Goal: Information Seeking & Learning: Learn about a topic

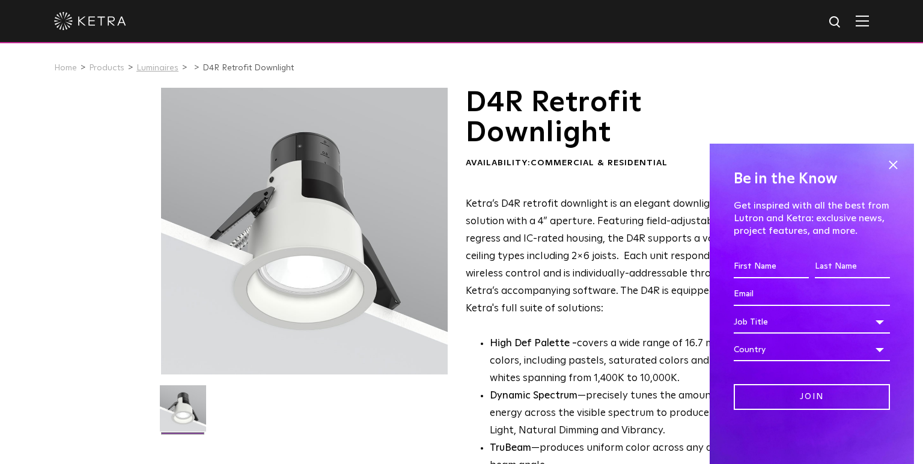
click at [149, 66] on link "Luminaires" at bounding box center [157, 68] width 42 height 8
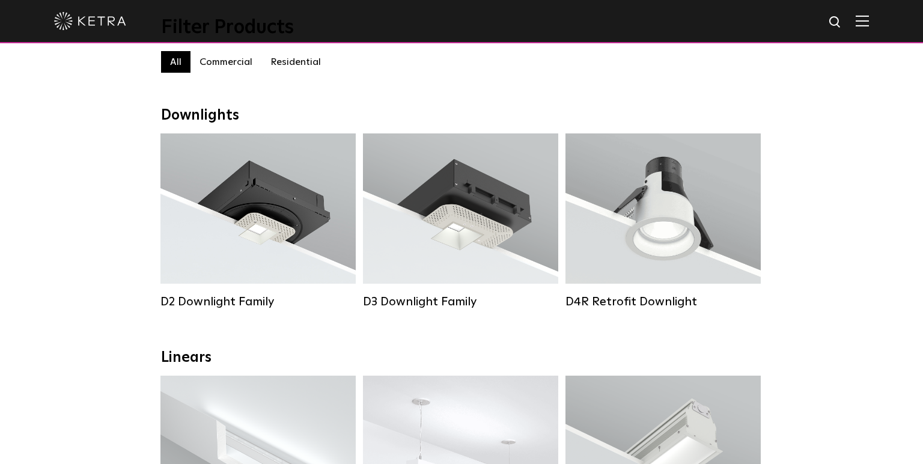
scroll to position [132, 0]
click at [293, 60] on label "Residential" at bounding box center [295, 61] width 69 height 22
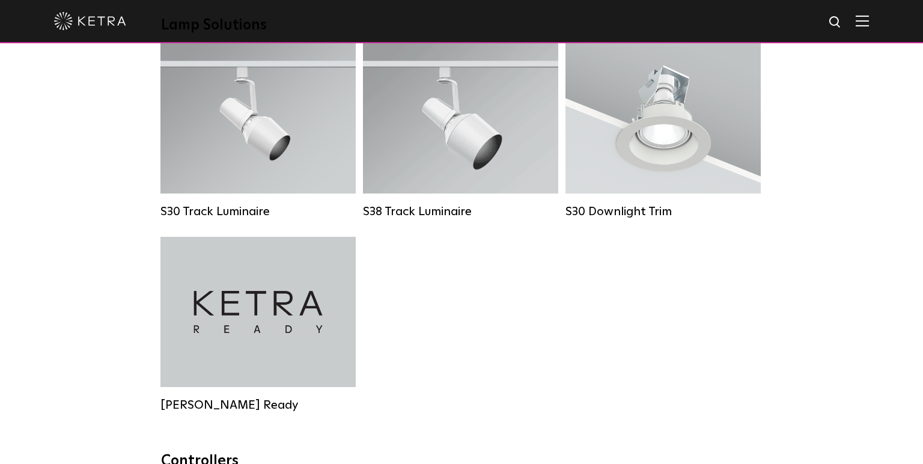
scroll to position [946, 0]
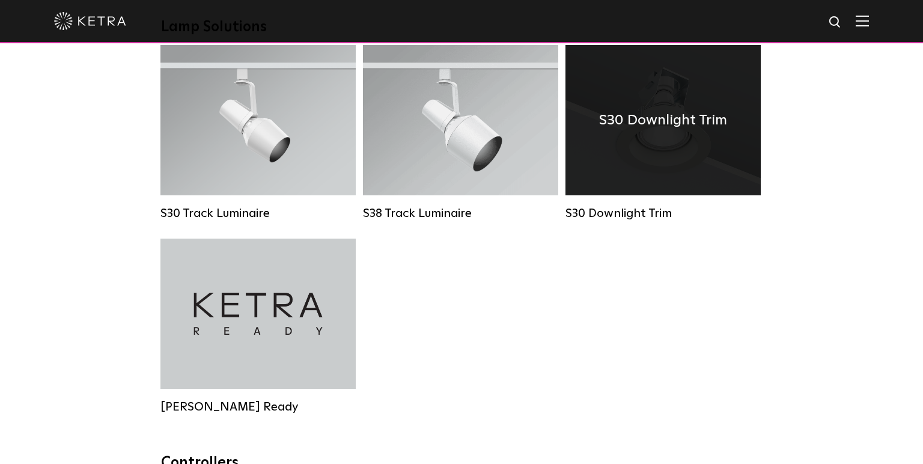
click at [678, 142] on div "S30 Downlight Trim" at bounding box center [662, 120] width 195 height 150
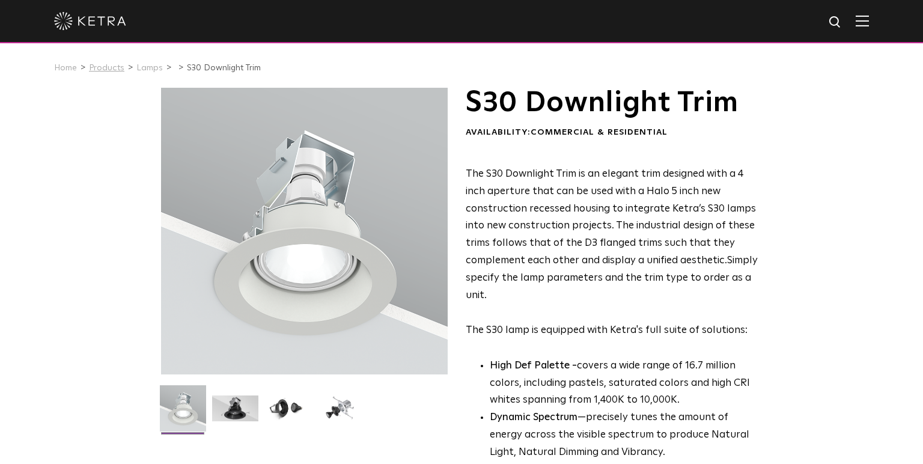
click at [105, 66] on link "Products" at bounding box center [106, 68] width 35 height 8
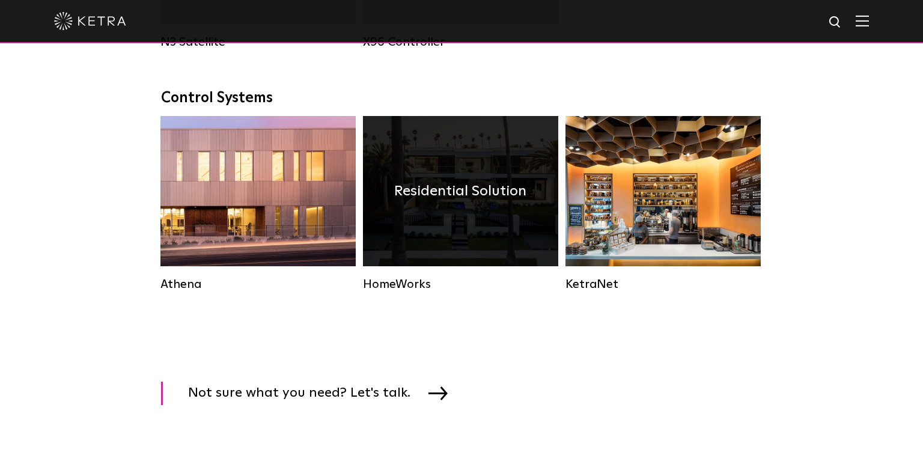
scroll to position [1721, 0]
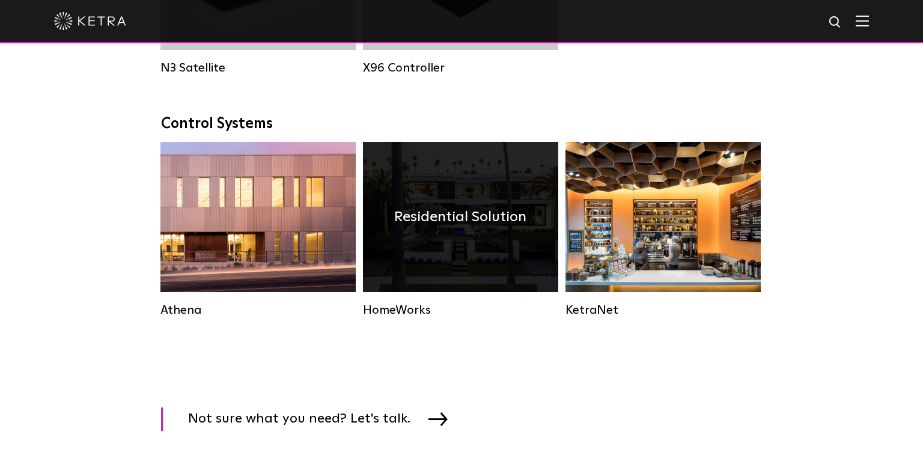
click at [486, 219] on h4 "Residential Solution" at bounding box center [460, 217] width 132 height 23
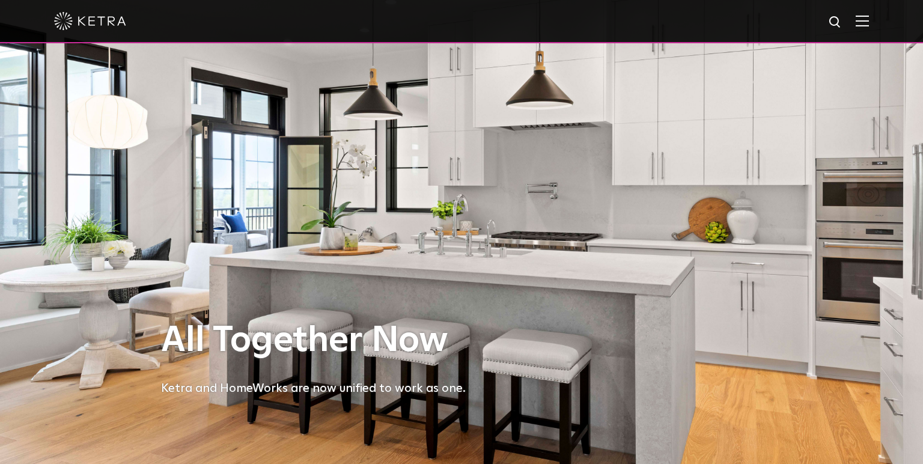
click at [76, 13] on img at bounding box center [90, 21] width 72 height 18
